Goal: Information Seeking & Learning: Learn about a topic

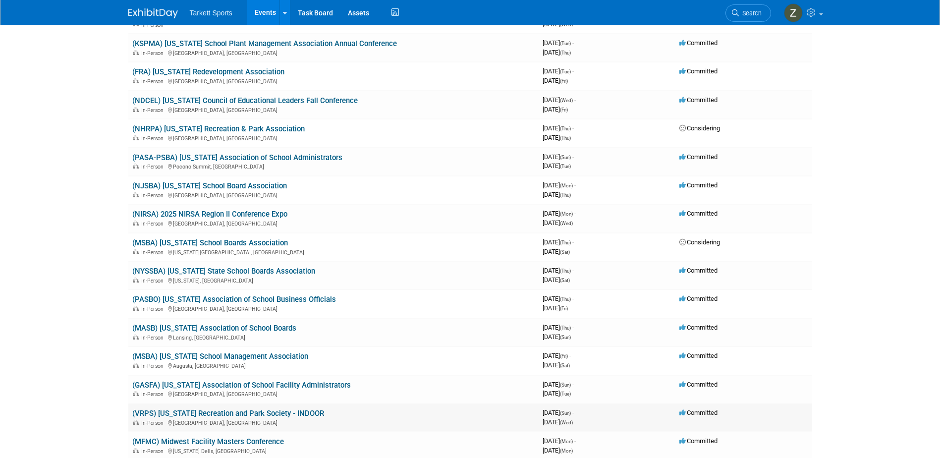
scroll to position [743, 0]
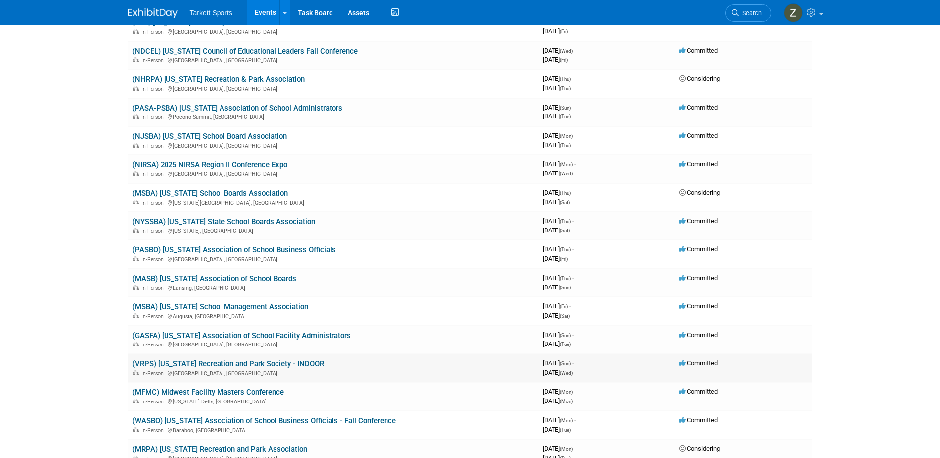
click at [263, 360] on link "(VRPS) [US_STATE] Recreation and Park Society - INDOOR" at bounding box center [228, 363] width 192 height 9
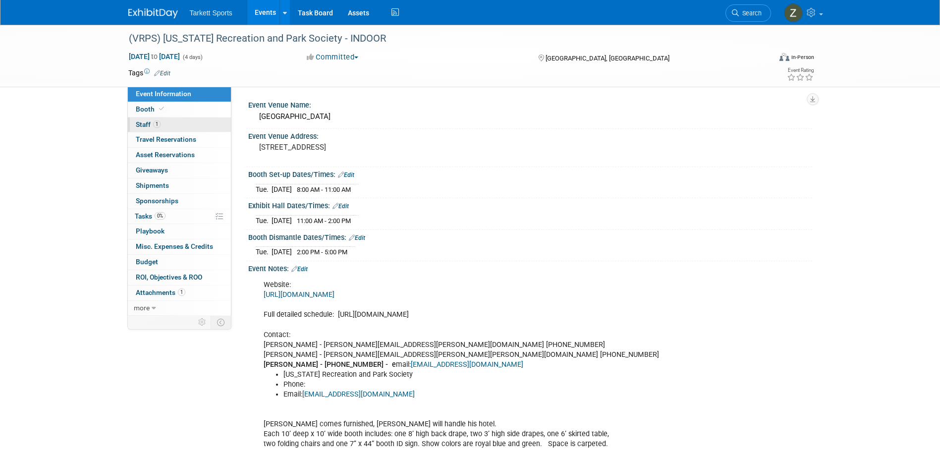
click at [141, 126] on span "Staff 1" at bounding box center [148, 124] width 25 height 8
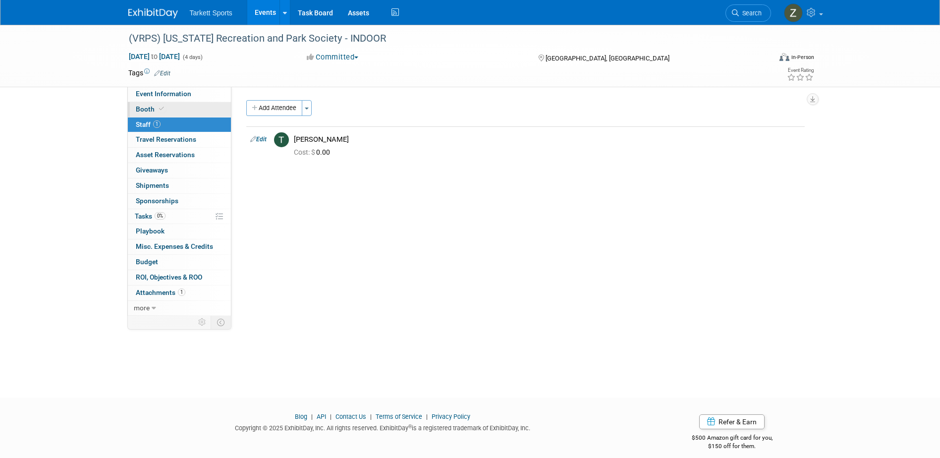
click at [146, 106] on span "Booth" at bounding box center [151, 109] width 30 height 8
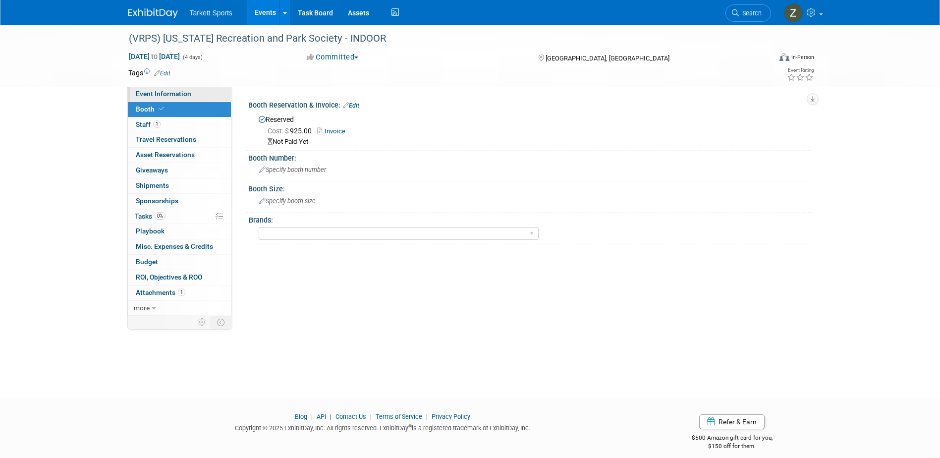
click at [160, 90] on span "Event Information" at bounding box center [163, 94] width 55 height 8
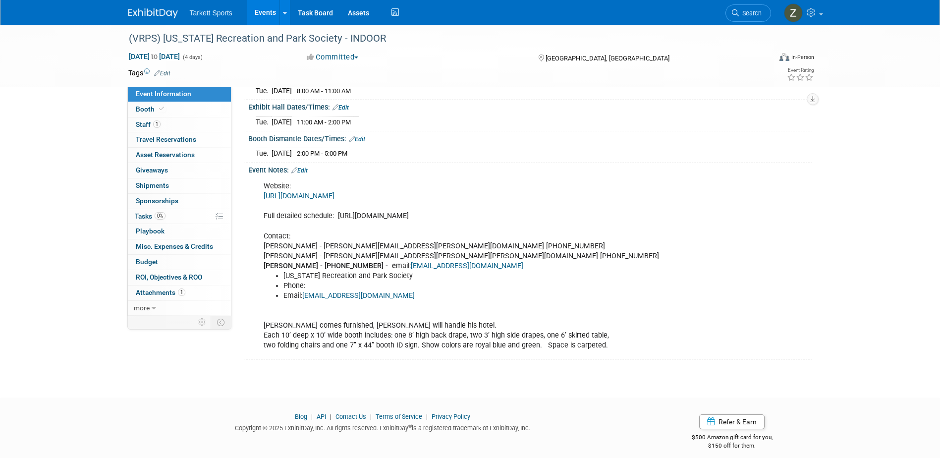
scroll to position [99, 0]
click at [334, 191] on link "https://vrps.memberclicks.net/assets/Conference/2023VRPSExhibitorsTemplateJoyMa…" at bounding box center [298, 195] width 71 height 8
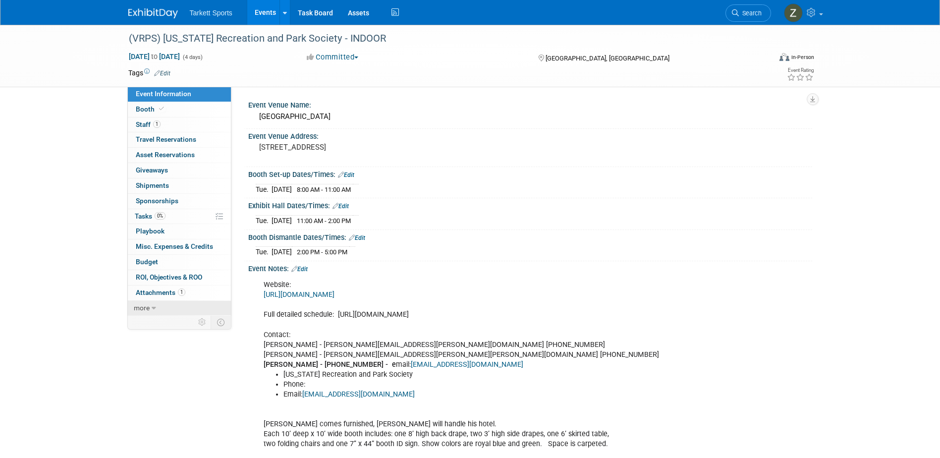
click at [149, 306] on span "more" at bounding box center [142, 308] width 16 height 8
click at [155, 123] on span "1" at bounding box center [156, 123] width 7 height 7
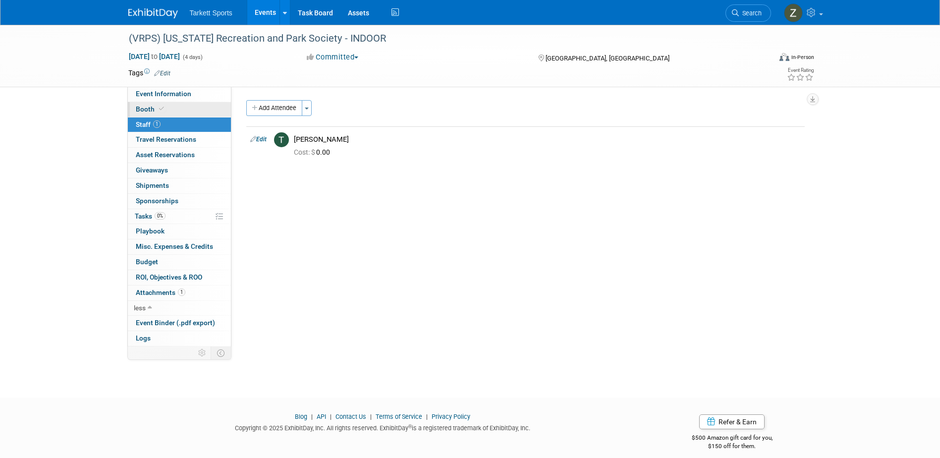
click at [152, 111] on span "Booth" at bounding box center [151, 109] width 30 height 8
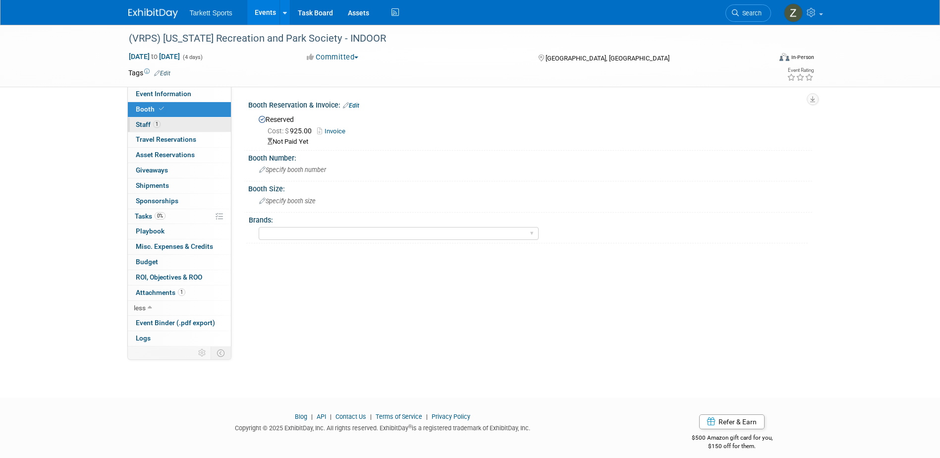
click at [153, 122] on span "1" at bounding box center [156, 123] width 7 height 7
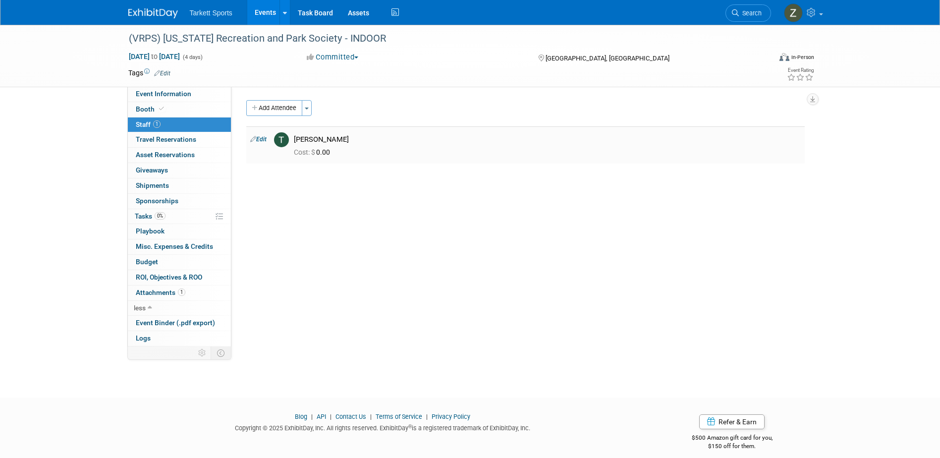
drag, startPoint x: 337, startPoint y: 139, endPoint x: 295, endPoint y: 142, distance: 42.7
click at [295, 142] on div "[PERSON_NAME]" at bounding box center [547, 139] width 507 height 9
copy div "[PERSON_NAME]"
copy div "Trent Gabbert"
click at [45, 192] on div "(VRPS) Virginia Recreation and Park Society - INDOOR Oct 26, 2025 to Oct 29, 20…" at bounding box center [470, 202] width 940 height 355
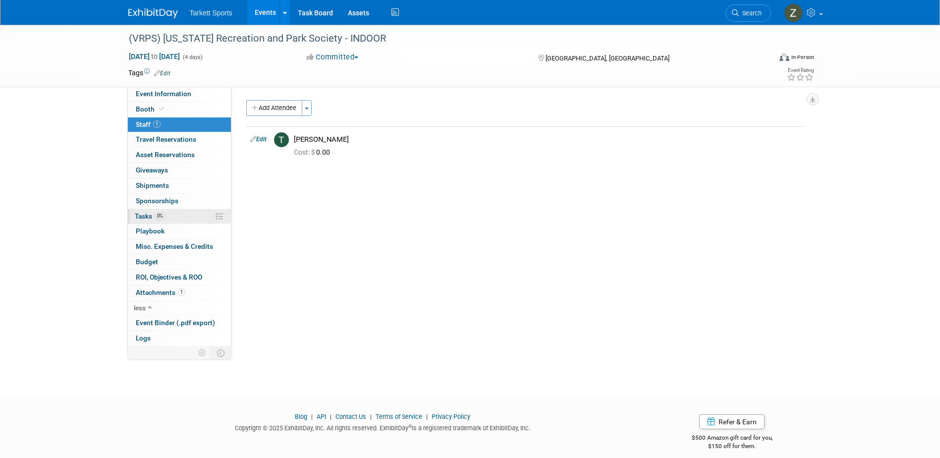
click at [159, 210] on link "0% Tasks 0%" at bounding box center [179, 216] width 103 height 15
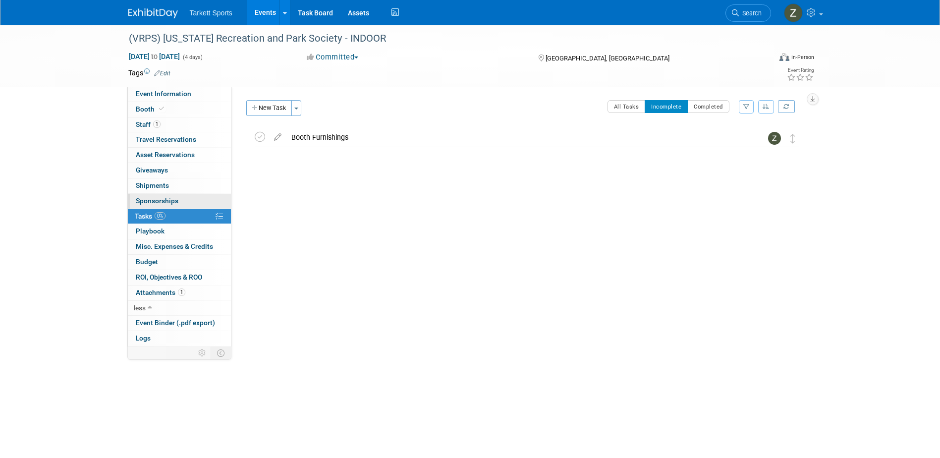
click at [158, 195] on link "0 Sponsorships 0" at bounding box center [179, 201] width 103 height 15
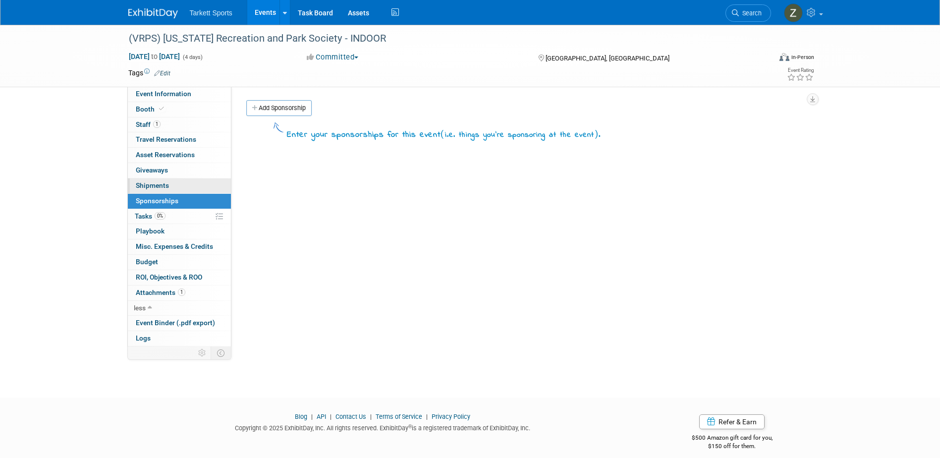
click at [158, 186] on span "Shipments 0" at bounding box center [152, 185] width 33 height 8
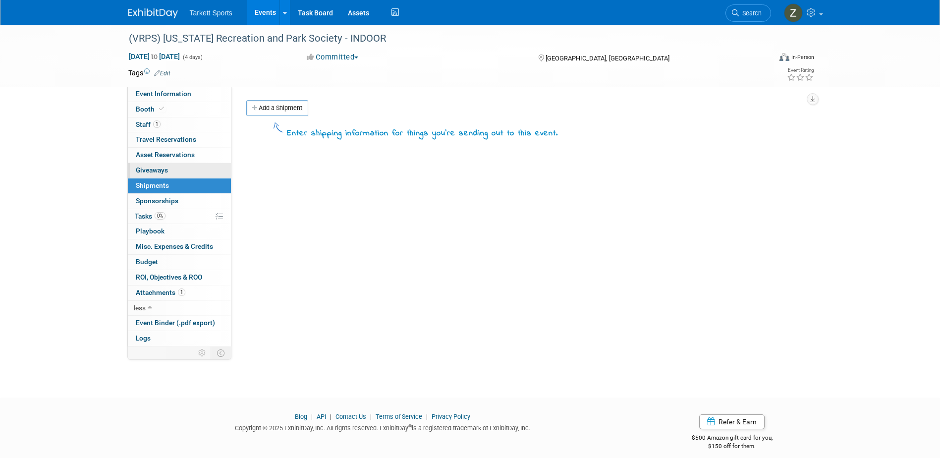
click at [158, 175] on link "0 Giveaways 0" at bounding box center [179, 170] width 103 height 15
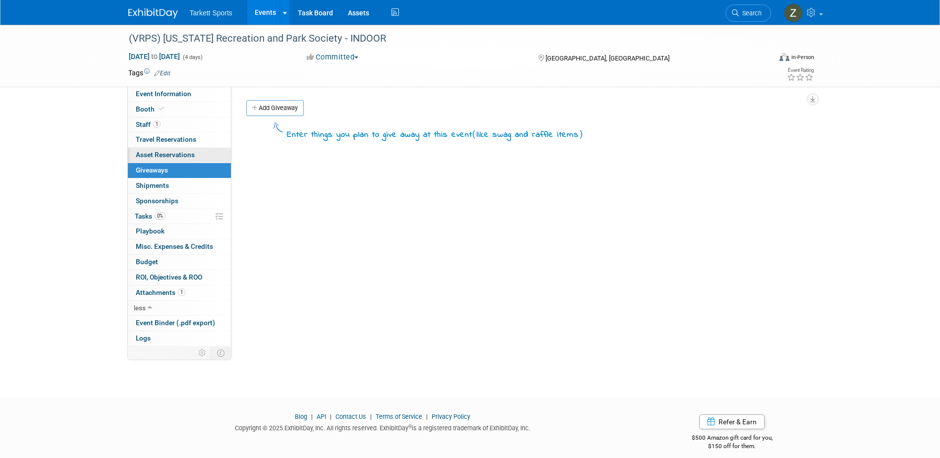
click at [158, 159] on link "0 Asset Reservations 0" at bounding box center [179, 155] width 103 height 15
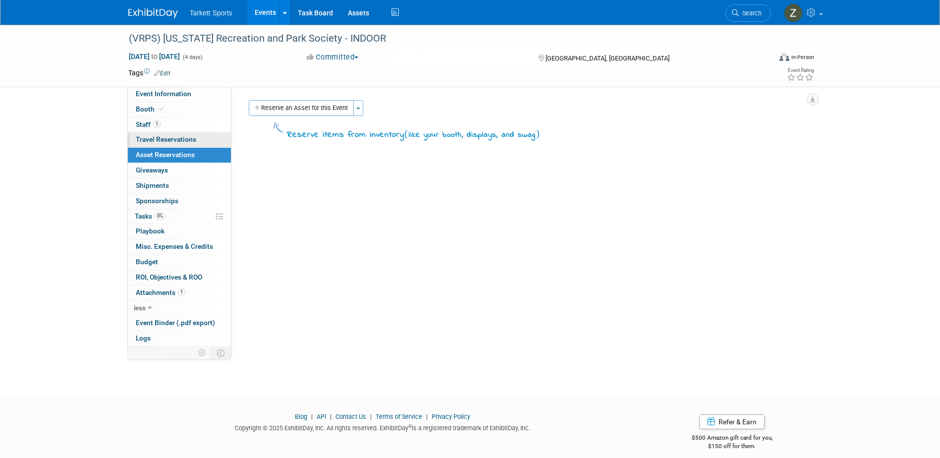
click at [158, 145] on link "0 Travel Reservations 0" at bounding box center [179, 139] width 103 height 15
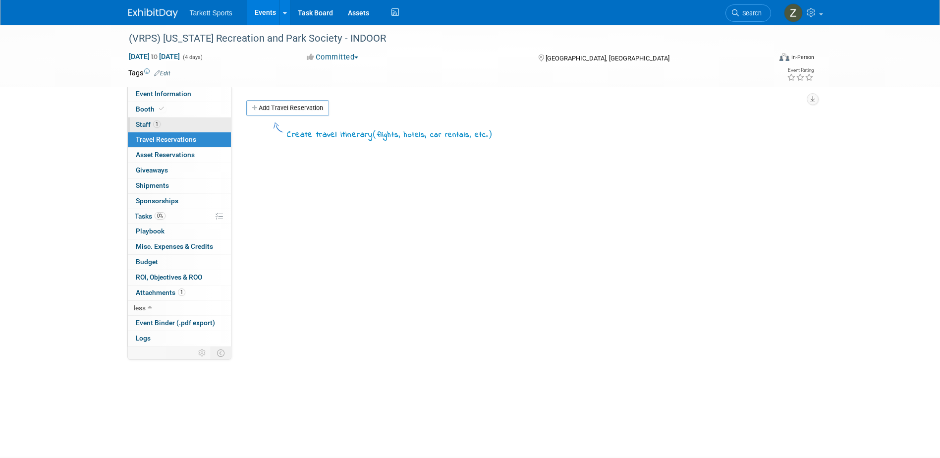
click at [154, 130] on link "1 Staff 1" at bounding box center [179, 124] width 103 height 15
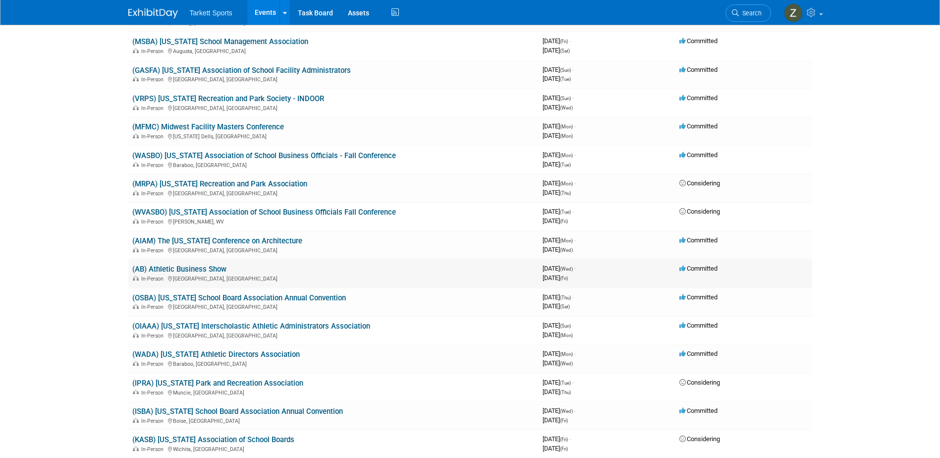
scroll to position [991, 0]
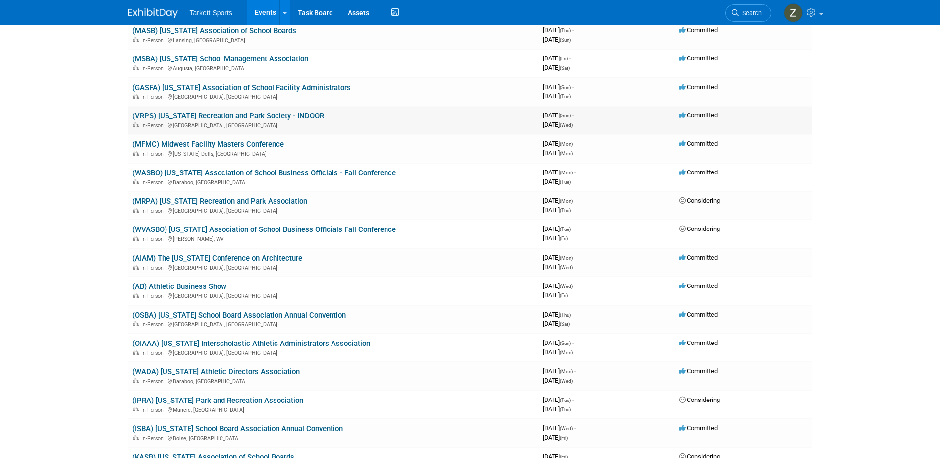
click at [266, 114] on link "(VRPS) [US_STATE] Recreation and Park Society - INDOOR" at bounding box center [228, 115] width 192 height 9
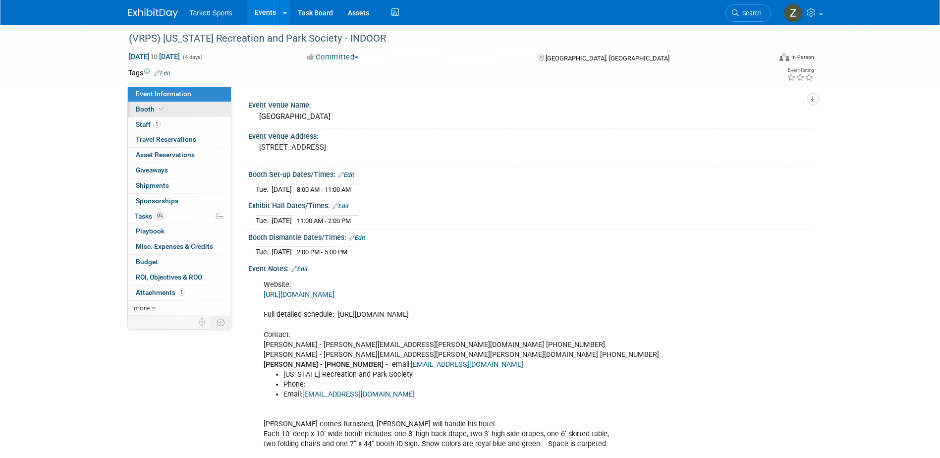
click at [153, 112] on span "Booth" at bounding box center [151, 109] width 30 height 8
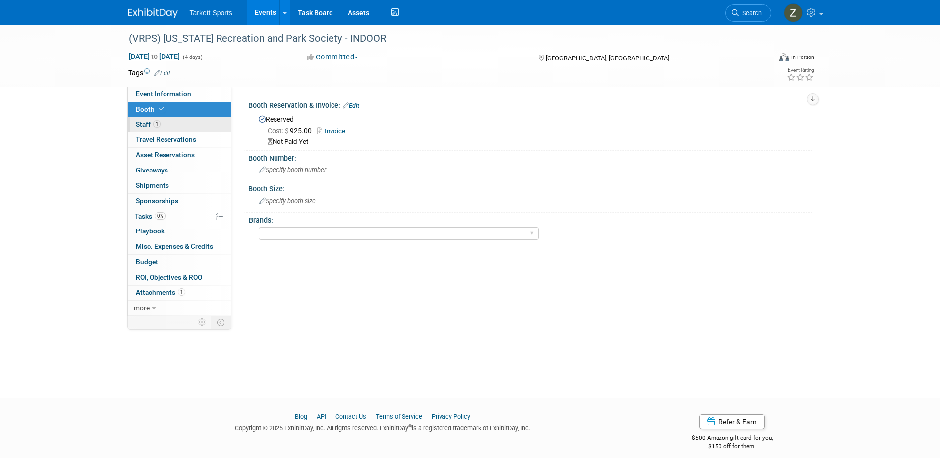
click at [157, 124] on span "1" at bounding box center [156, 123] width 7 height 7
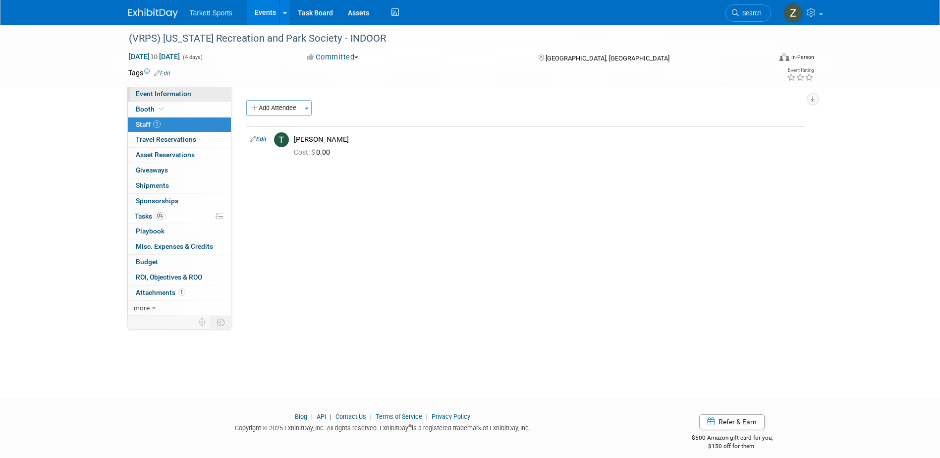
click at [158, 95] on span "Event Information" at bounding box center [163, 94] width 55 height 8
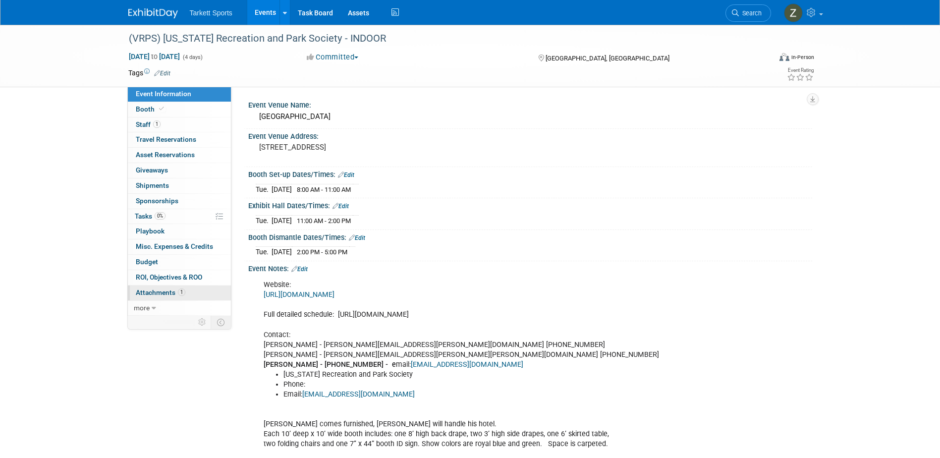
click at [171, 290] on span "Attachments 1" at bounding box center [161, 292] width 50 height 8
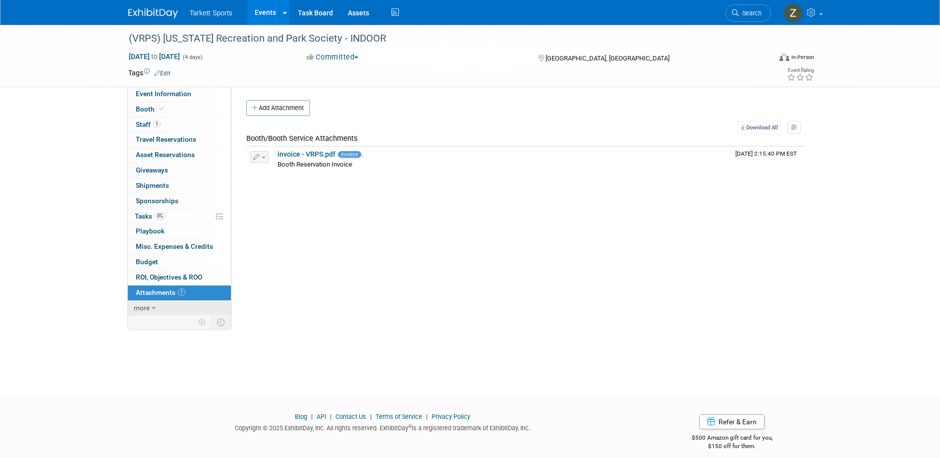
click at [150, 308] on link "more" at bounding box center [179, 308] width 103 height 15
click at [164, 92] on span "Event Information" at bounding box center [163, 94] width 55 height 8
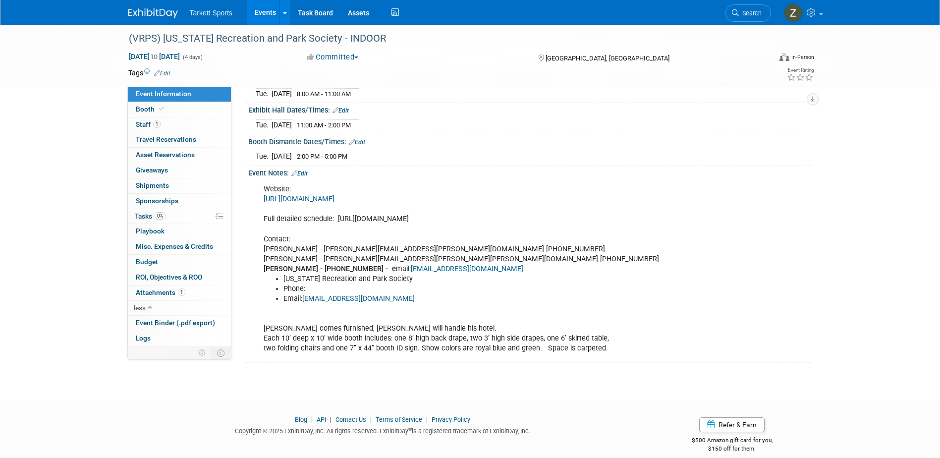
scroll to position [106, 0]
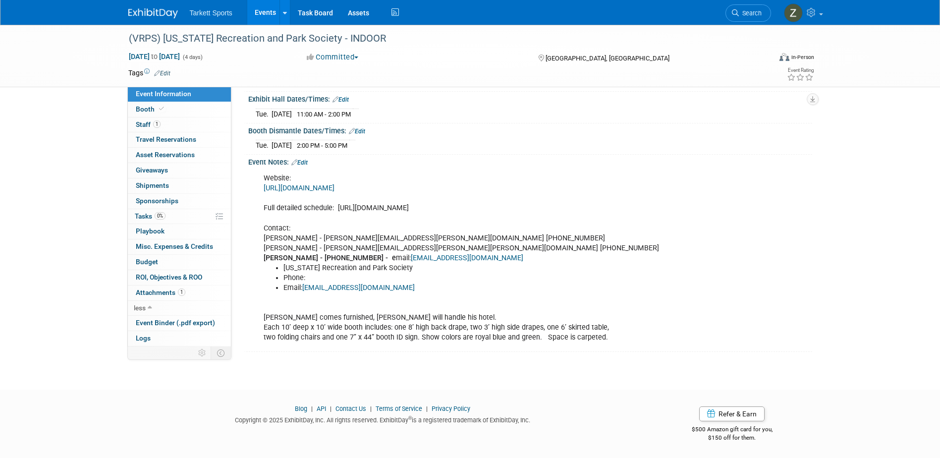
drag, startPoint x: 497, startPoint y: 210, endPoint x: 338, endPoint y: 205, distance: 159.5
click at [338, 205] on div "Website: https://vrps.memberclicks.net/assets/Conference/2023VRPSExhibitorsTemp…" at bounding box center [480, 257] width 446 height 179
copy div "https://www.vrps.com/conference-schedule-2024"
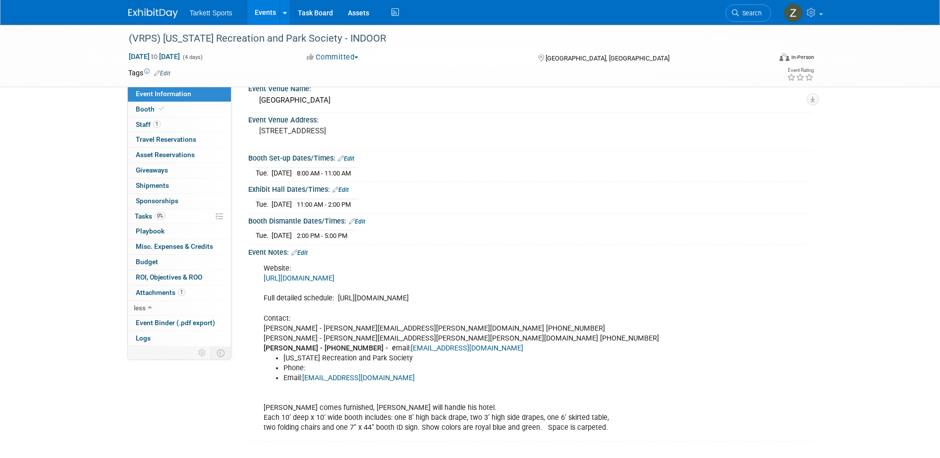
scroll to position [0, 0]
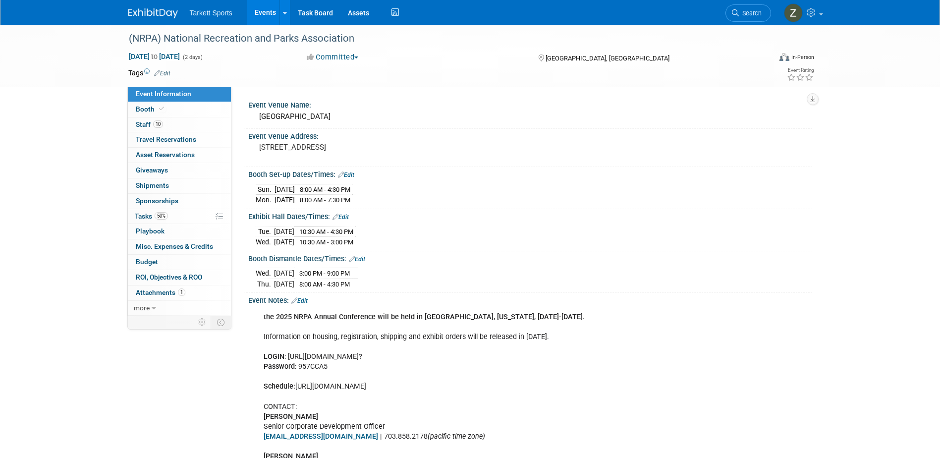
click at [268, 13] on link "Events" at bounding box center [265, 12] width 36 height 25
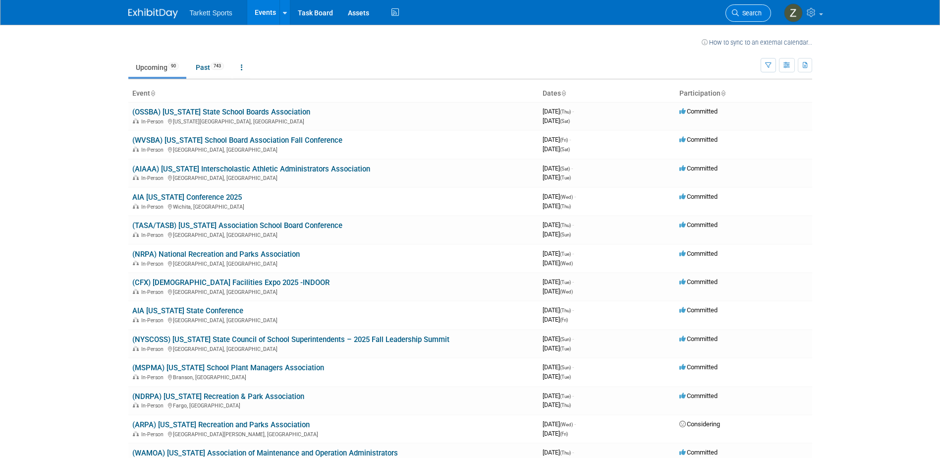
click at [733, 11] on icon at bounding box center [735, 12] width 7 height 7
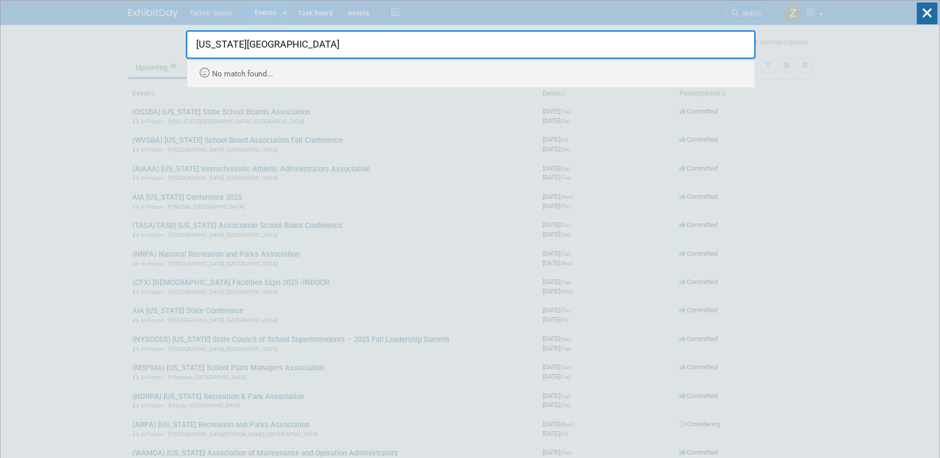
click at [299, 42] on input "Virginia sports field" at bounding box center [471, 44] width 570 height 29
drag, startPoint x: 299, startPoint y: 42, endPoint x: 176, endPoint y: 41, distance: 122.8
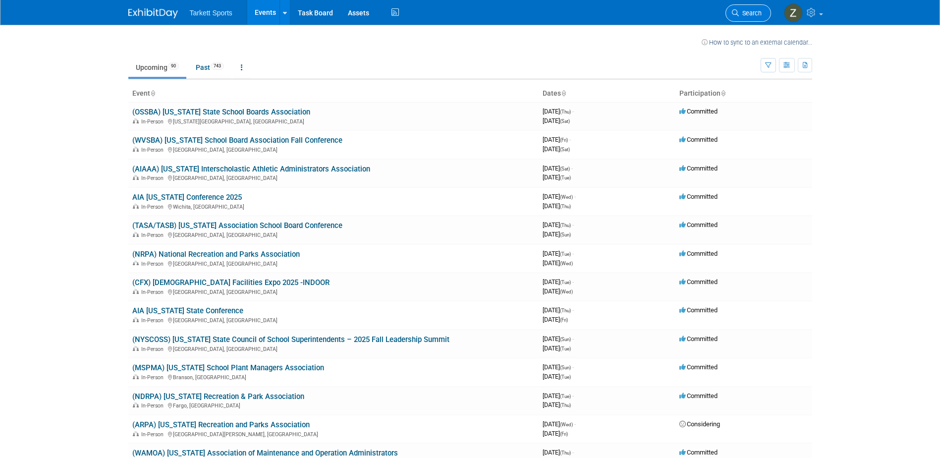
click at [749, 11] on span "Search" at bounding box center [749, 12] width 23 height 7
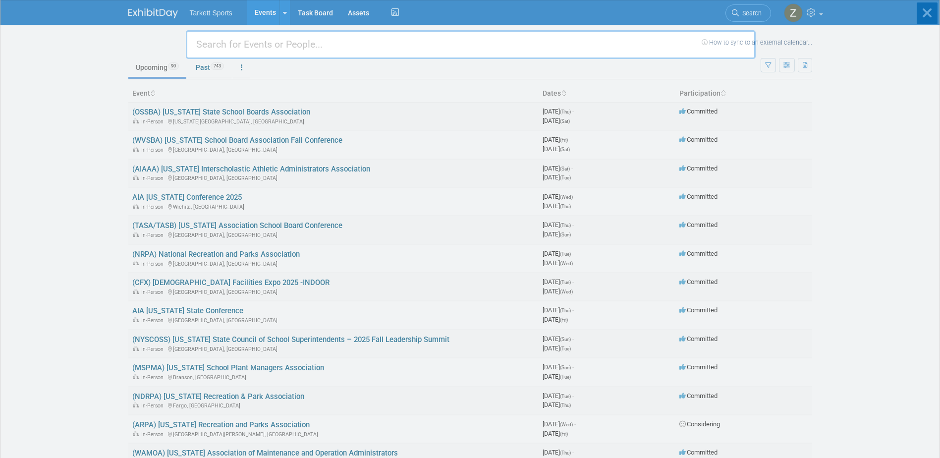
paste input "(VIAAA) Virginia Interscholastic Athletic Administrators Association"
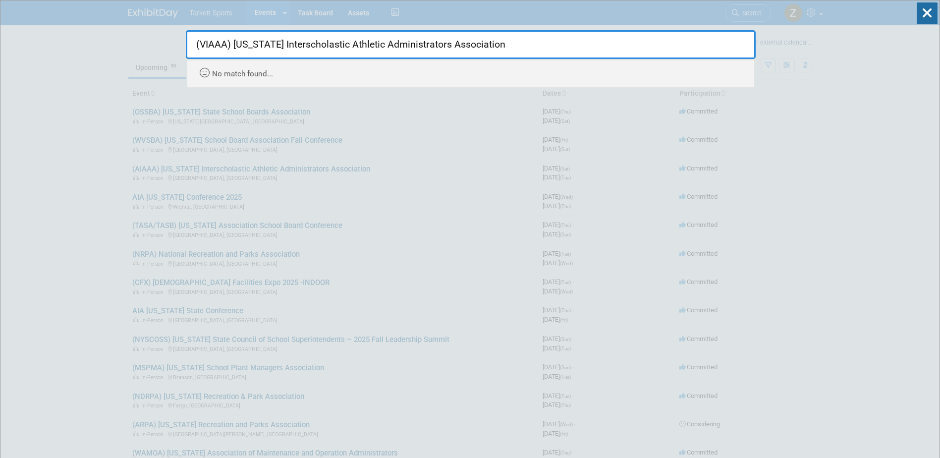
click at [234, 44] on input "(VIAAA) Virginia Interscholastic Athletic Administrators Association" at bounding box center [471, 44] width 570 height 29
drag, startPoint x: 535, startPoint y: 39, endPoint x: 125, endPoint y: 98, distance: 413.9
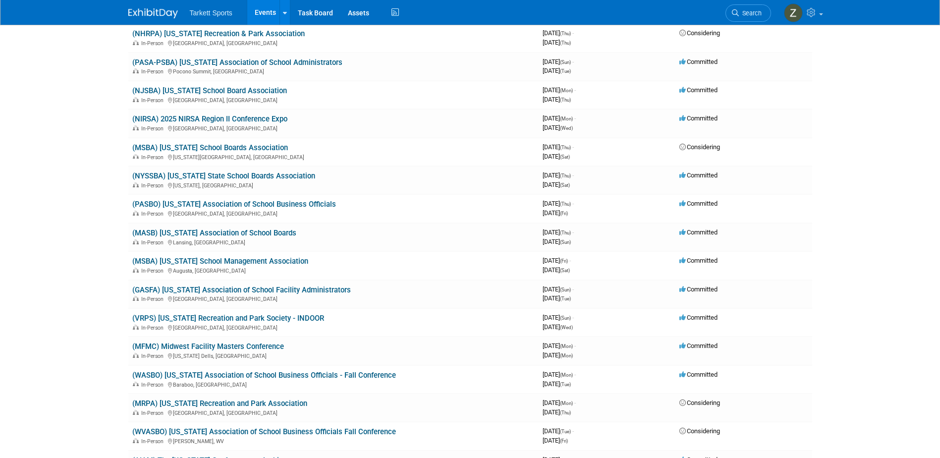
scroll to position [547, 0]
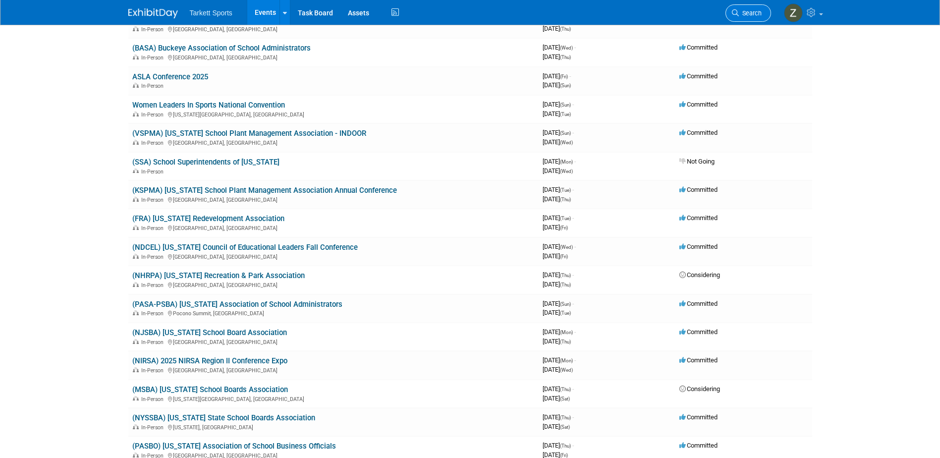
click at [732, 11] on icon at bounding box center [735, 12] width 7 height 7
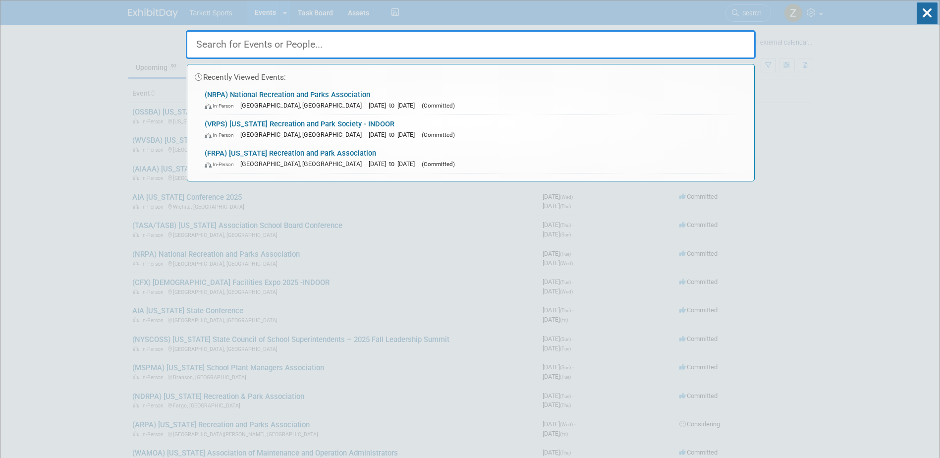
paste input "(MSADA) Maryland State Athletic Directors Association Annual Confrence"
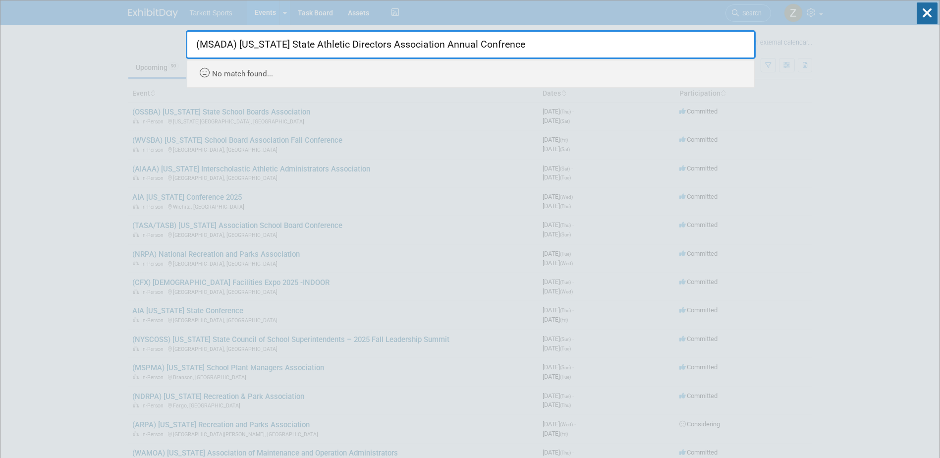
drag, startPoint x: 528, startPoint y: 48, endPoint x: 152, endPoint y: 43, distance: 376.4
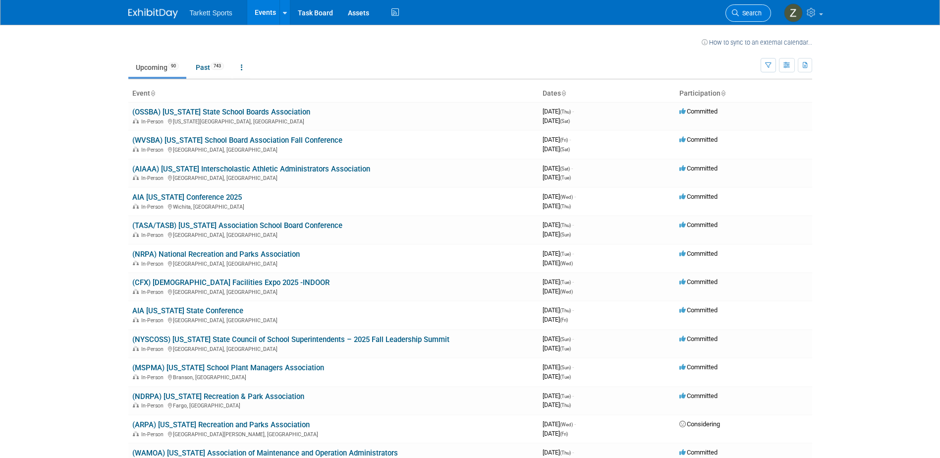
click at [747, 5] on link "Search" at bounding box center [748, 12] width 46 height 17
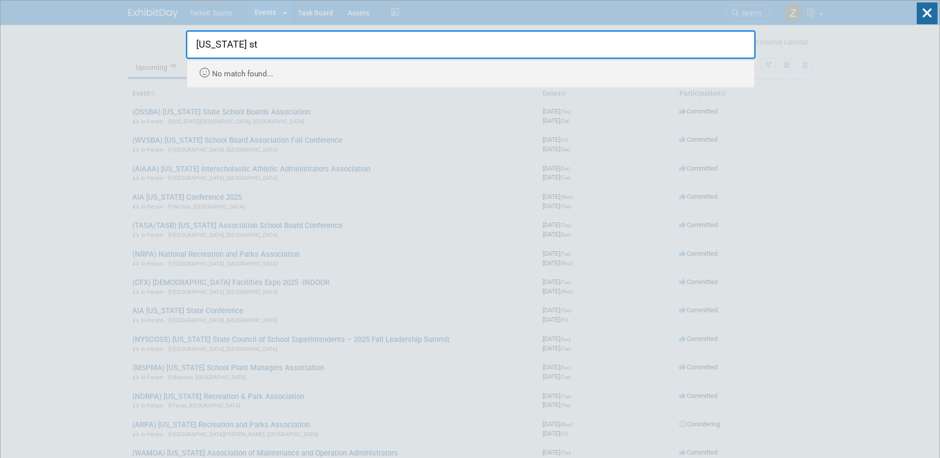
type input "Maryland st"
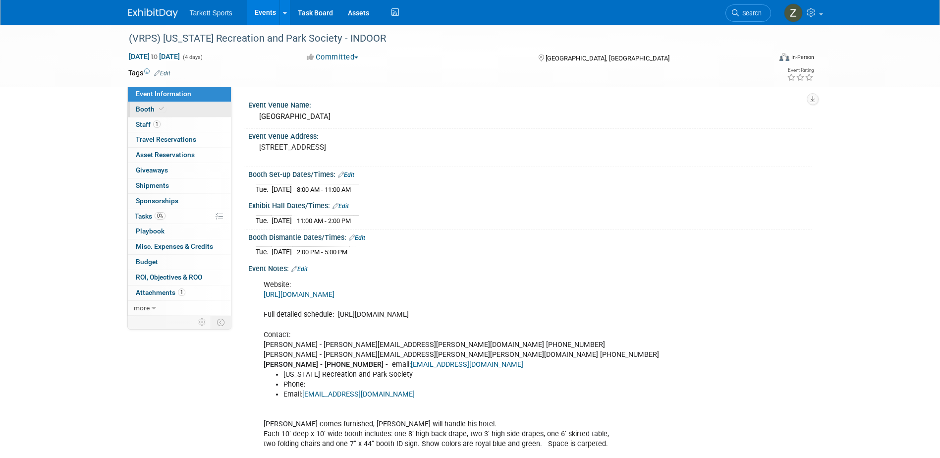
click at [147, 110] on span "Booth" at bounding box center [151, 109] width 30 height 8
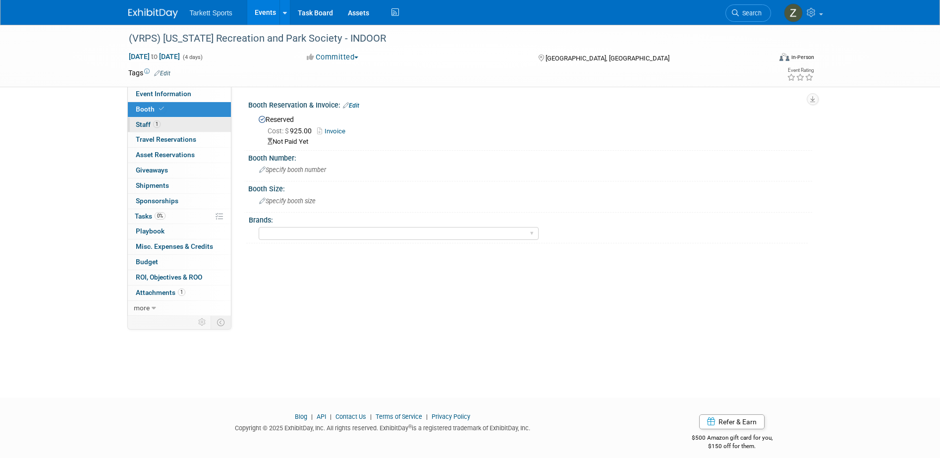
click at [147, 124] on span "Staff 1" at bounding box center [148, 124] width 25 height 8
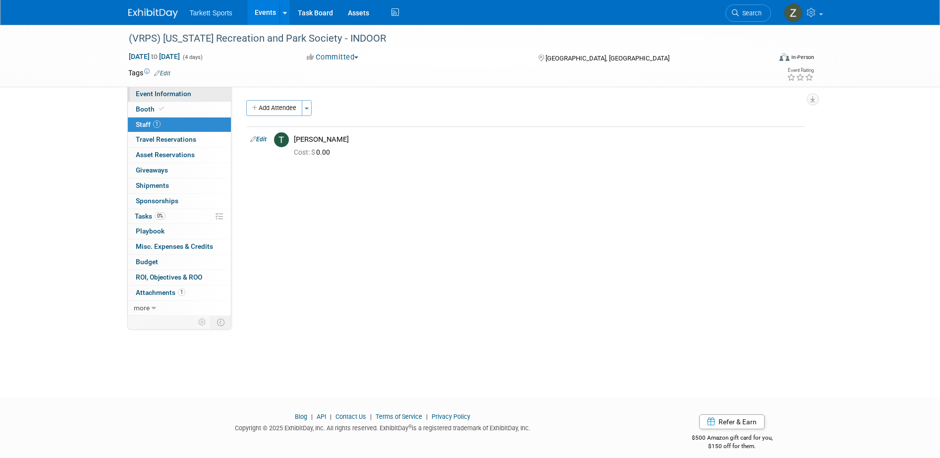
click at [151, 96] on span "Event Information" at bounding box center [163, 94] width 55 height 8
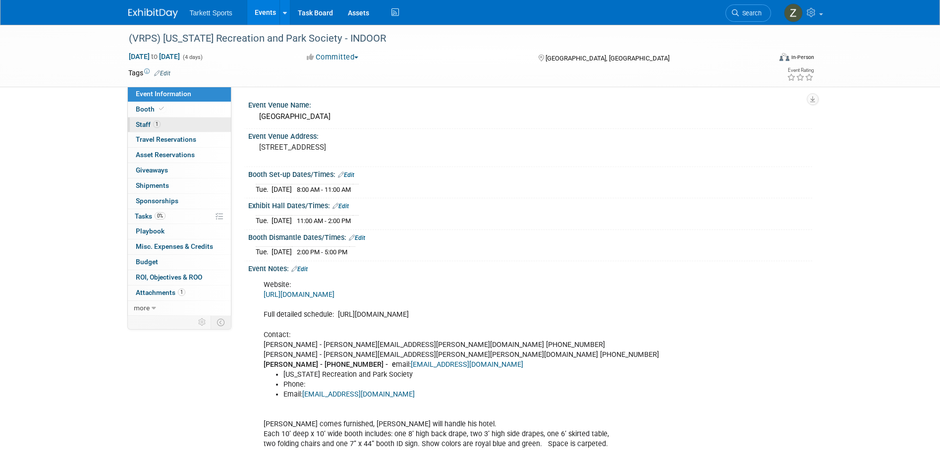
click at [157, 123] on span "1" at bounding box center [156, 123] width 7 height 7
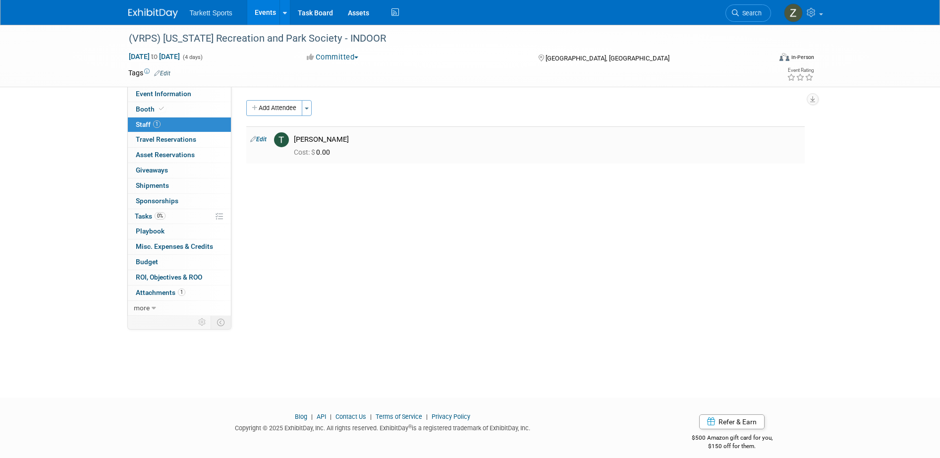
drag, startPoint x: 349, startPoint y: 139, endPoint x: 295, endPoint y: 133, distance: 54.4
click at [295, 133] on div "Trent Gabbert" at bounding box center [547, 138] width 522 height 12
copy div "Trent Gabbert"
